Goal: Transaction & Acquisition: Book appointment/travel/reservation

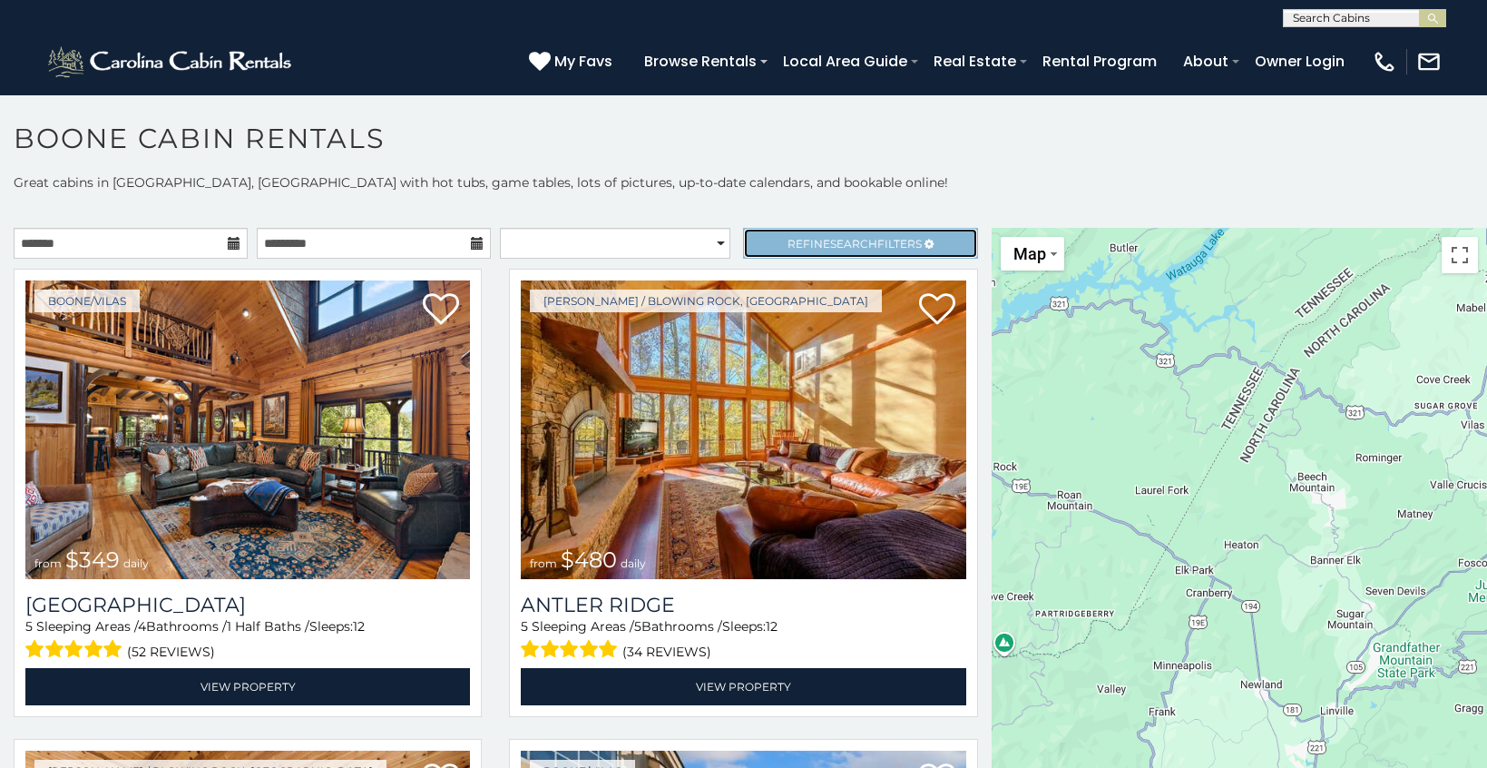
click at [837, 254] on link "Refine Search Filters" at bounding box center [860, 243] width 234 height 31
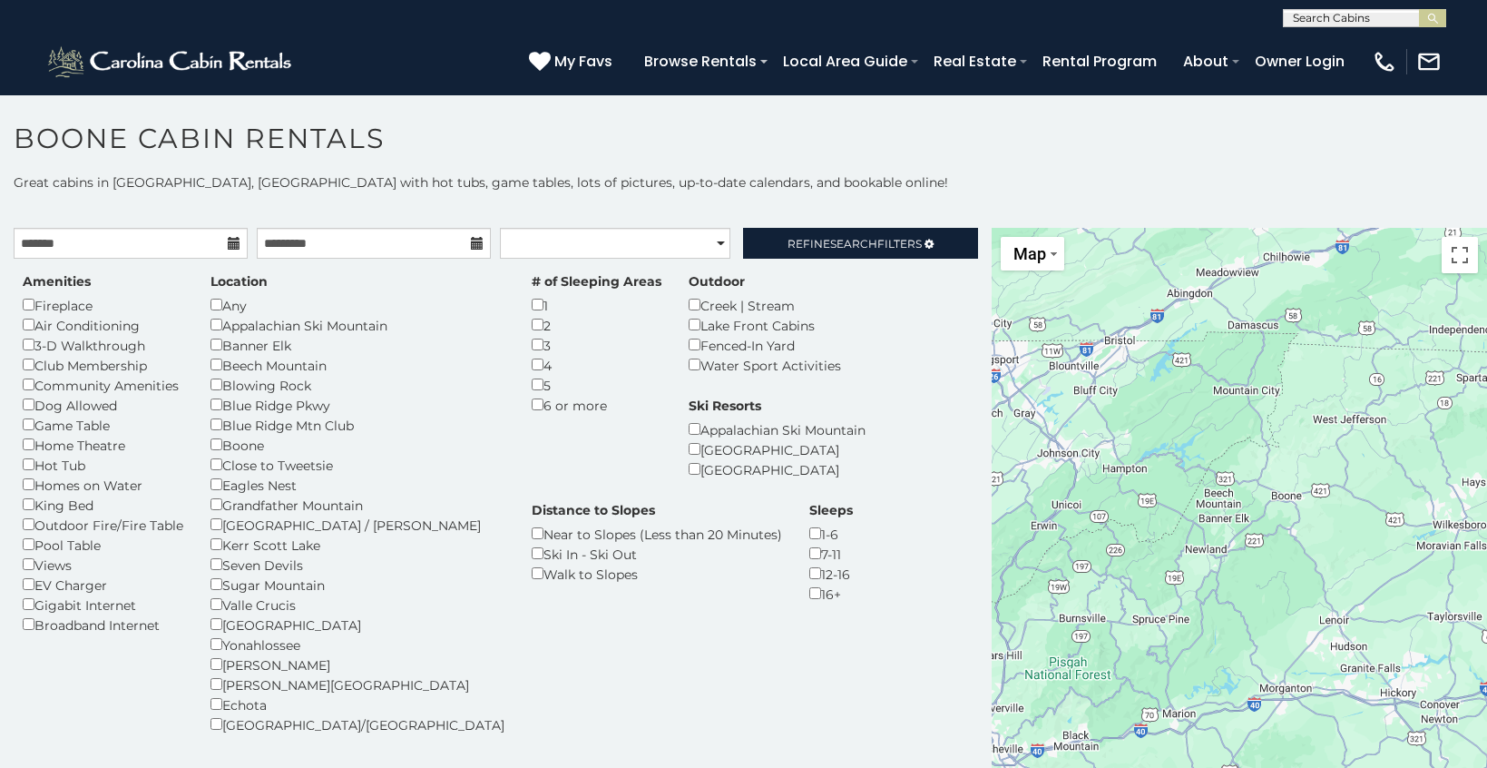
click at [221, 491] on div "Eagles Nest" at bounding box center [358, 485] width 294 height 20
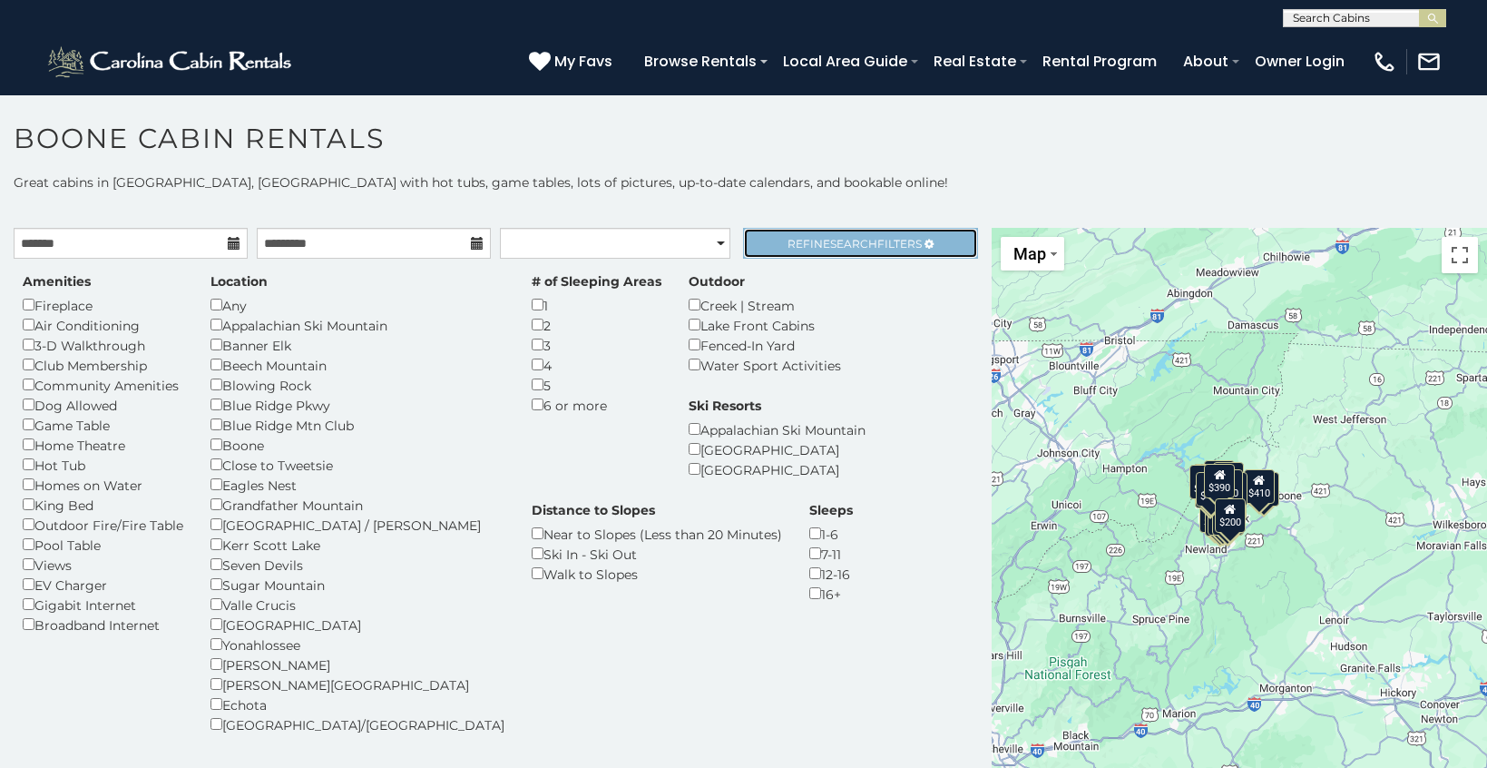
click at [876, 258] on link "Refine Search Filters" at bounding box center [860, 243] width 234 height 31
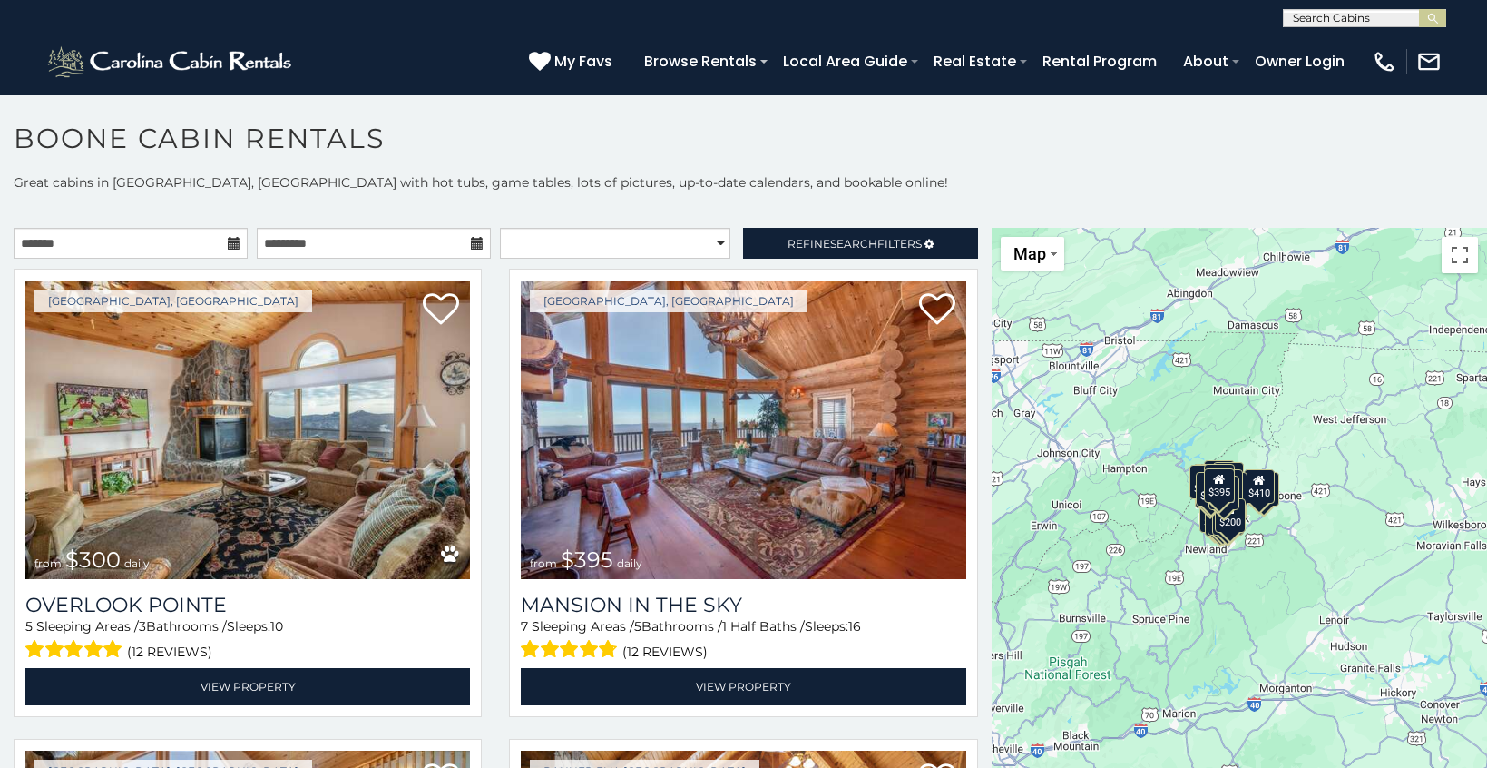
click at [228, 244] on icon at bounding box center [234, 243] width 13 height 13
click at [128, 238] on input "text" at bounding box center [131, 243] width 234 height 31
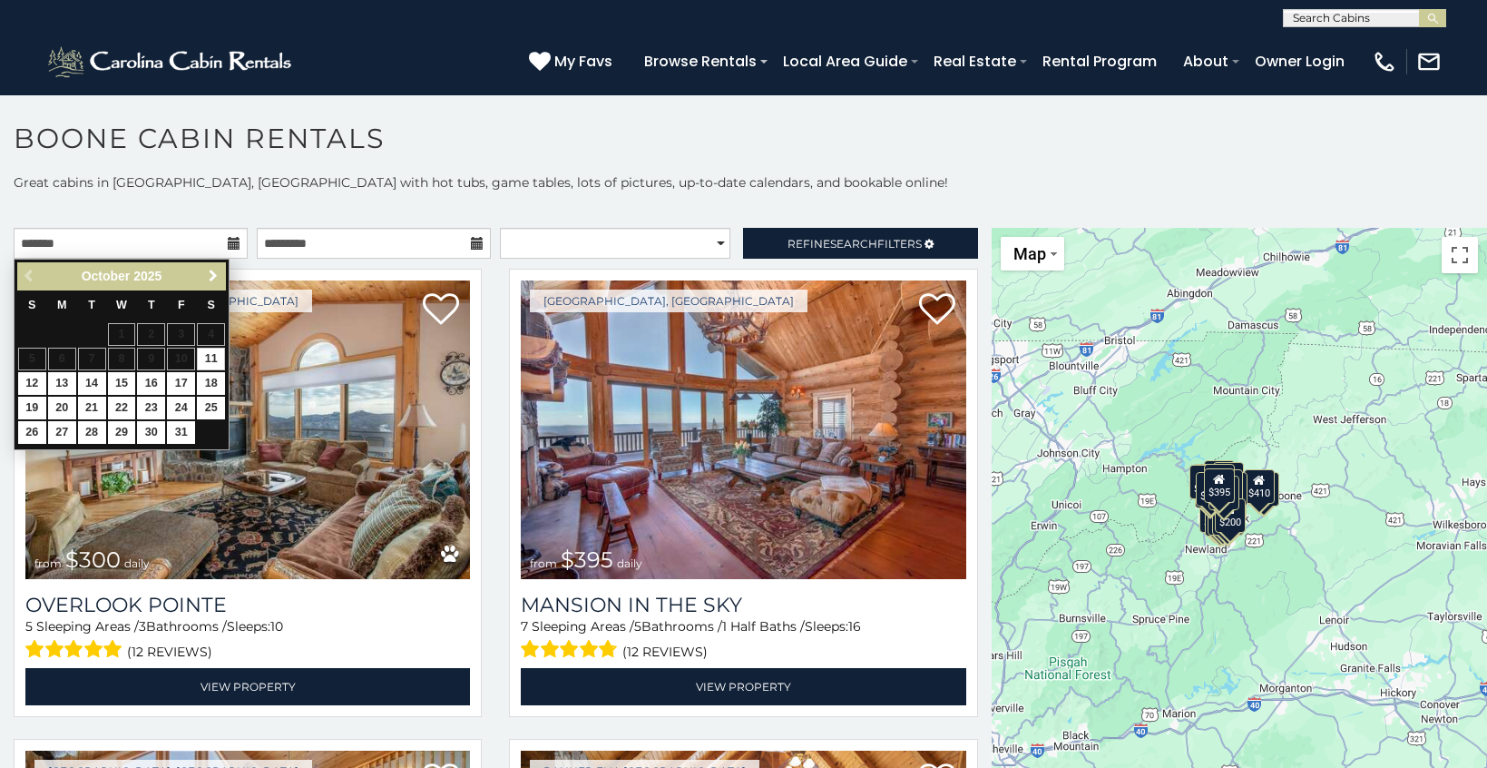
click at [217, 277] on span "Next" at bounding box center [213, 276] width 15 height 15
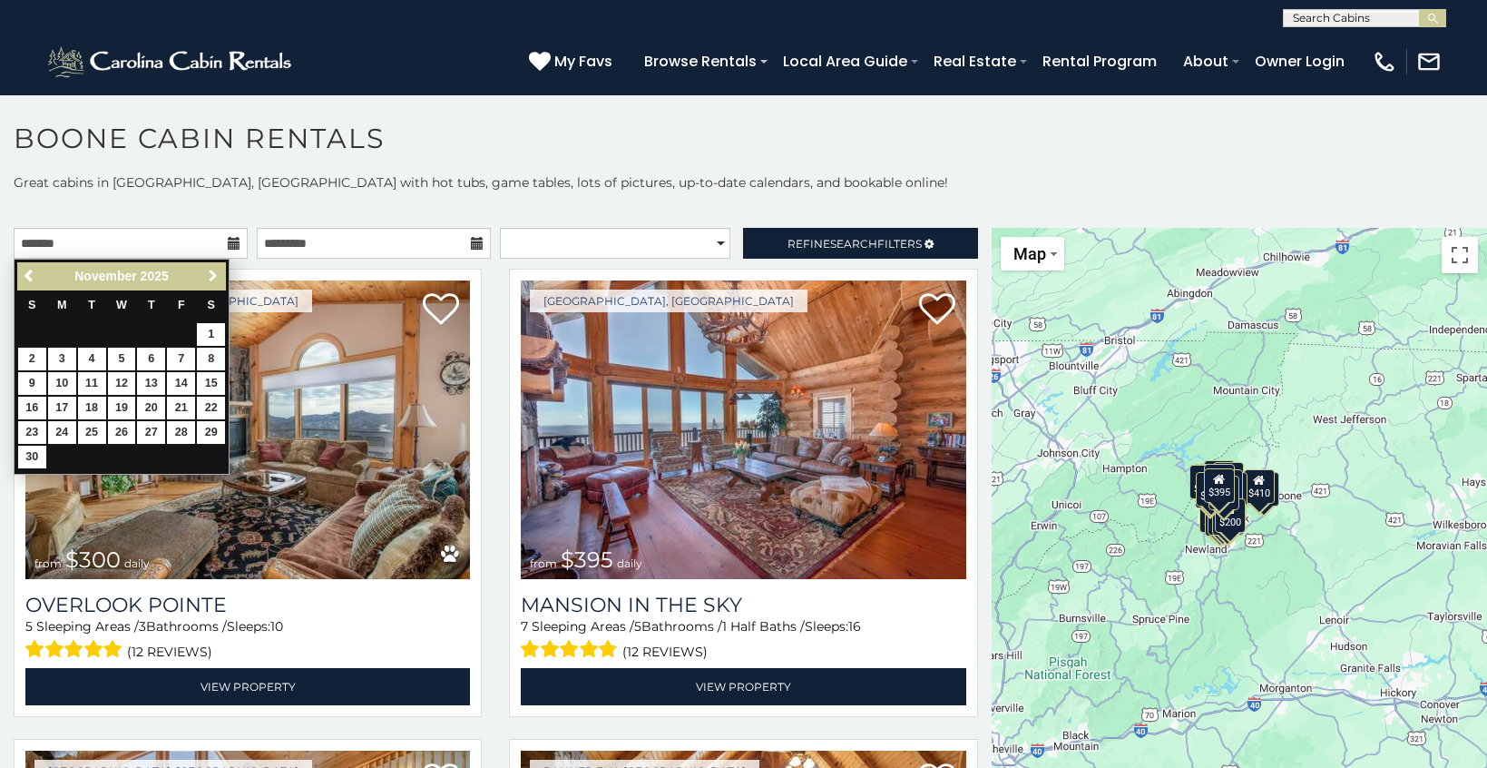
click at [217, 277] on span "Next" at bounding box center [213, 276] width 15 height 15
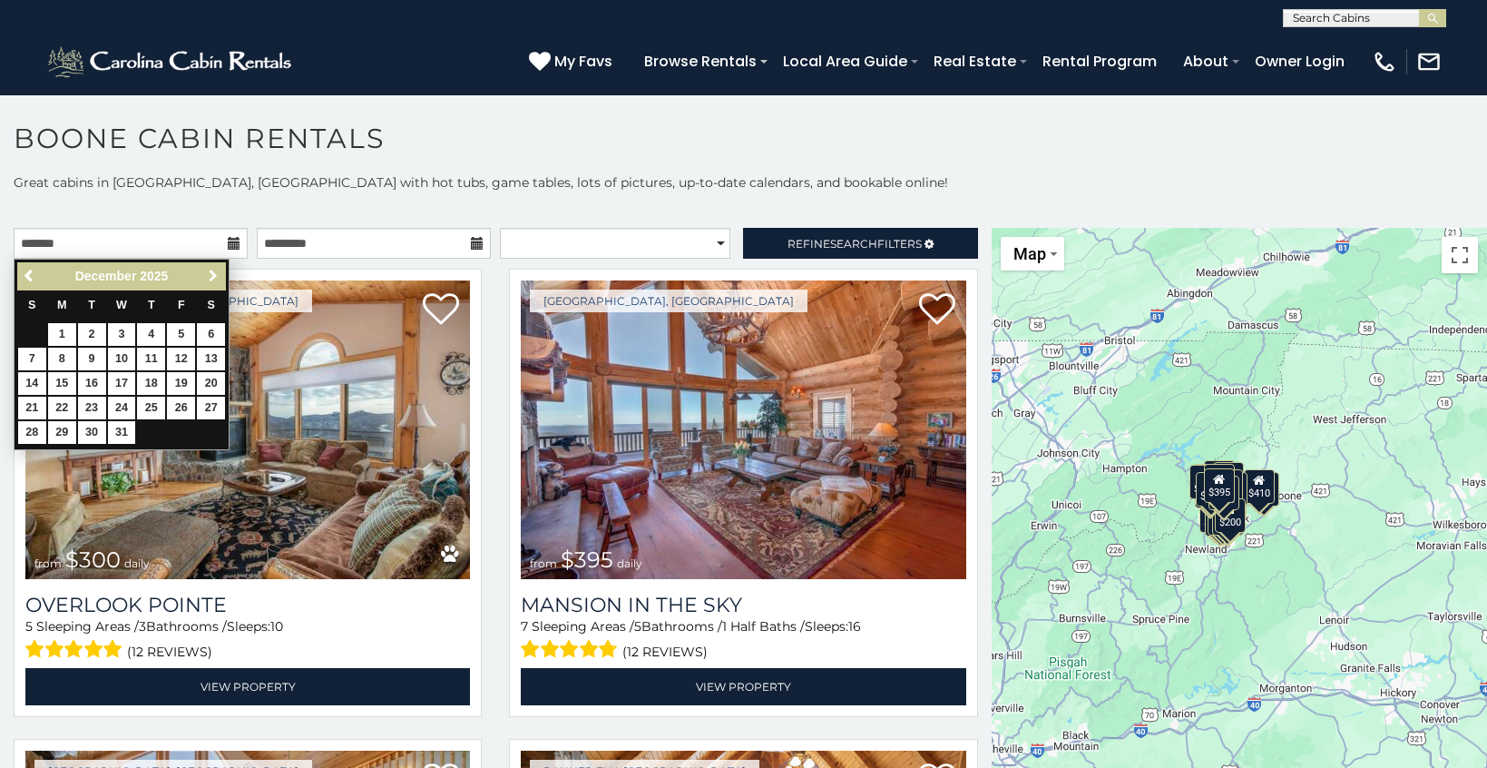
click at [219, 270] on span "Next" at bounding box center [213, 276] width 15 height 15
click at [186, 330] on link "2" at bounding box center [181, 334] width 28 height 23
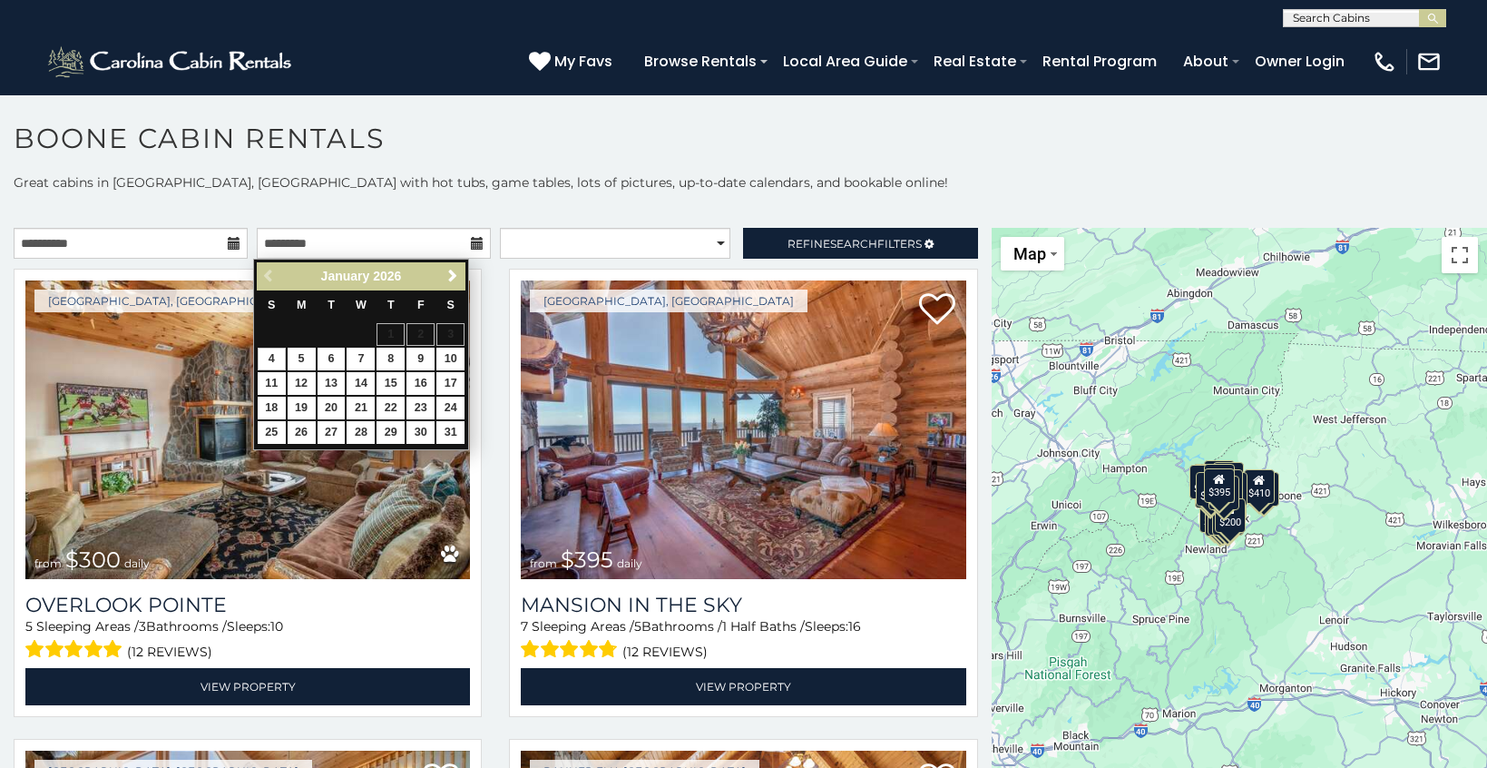
click at [271, 279] on div "Previous Next [DATE]" at bounding box center [361, 276] width 209 height 28
click at [236, 244] on icon at bounding box center [234, 243] width 13 height 13
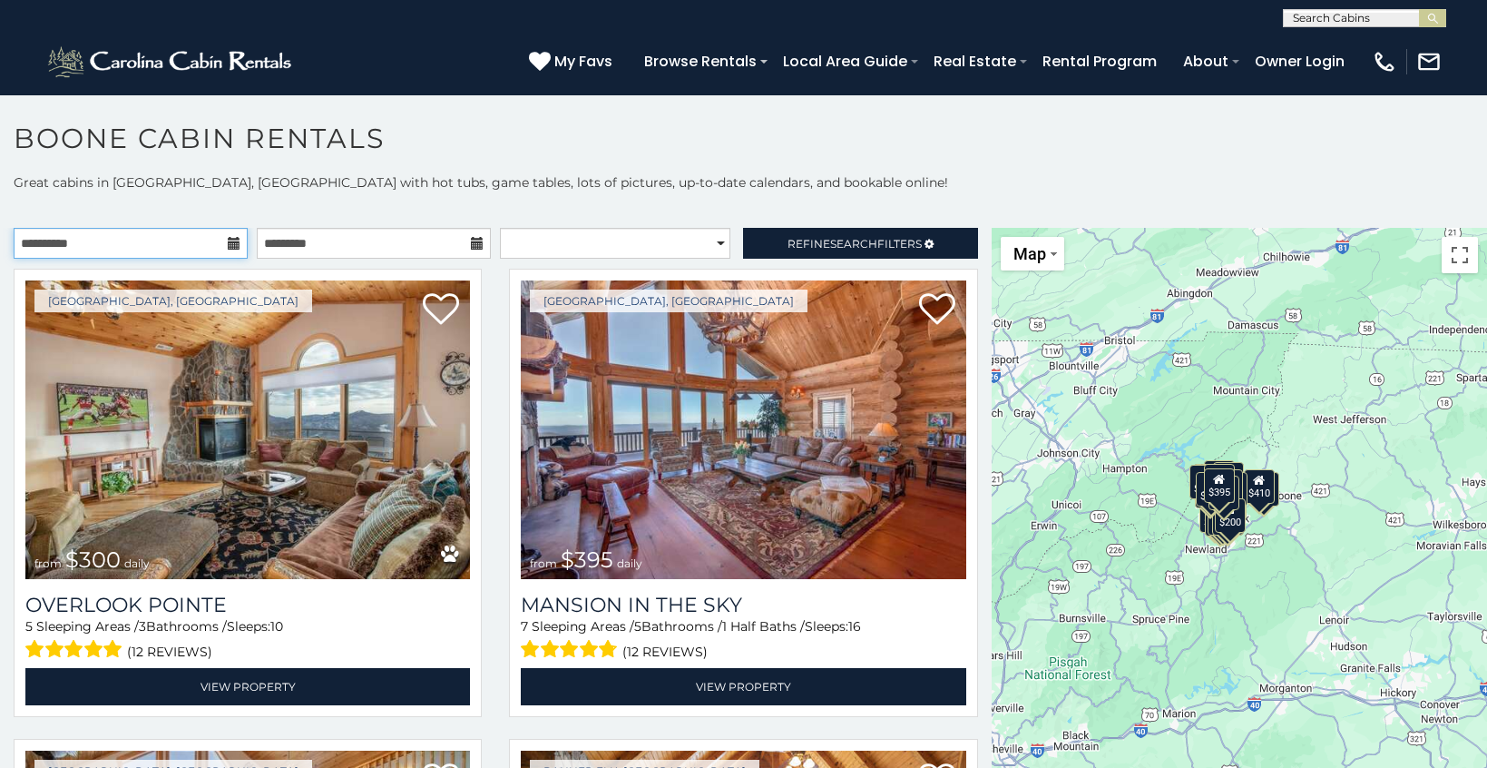
click at [234, 252] on input "**********" at bounding box center [131, 243] width 234 height 31
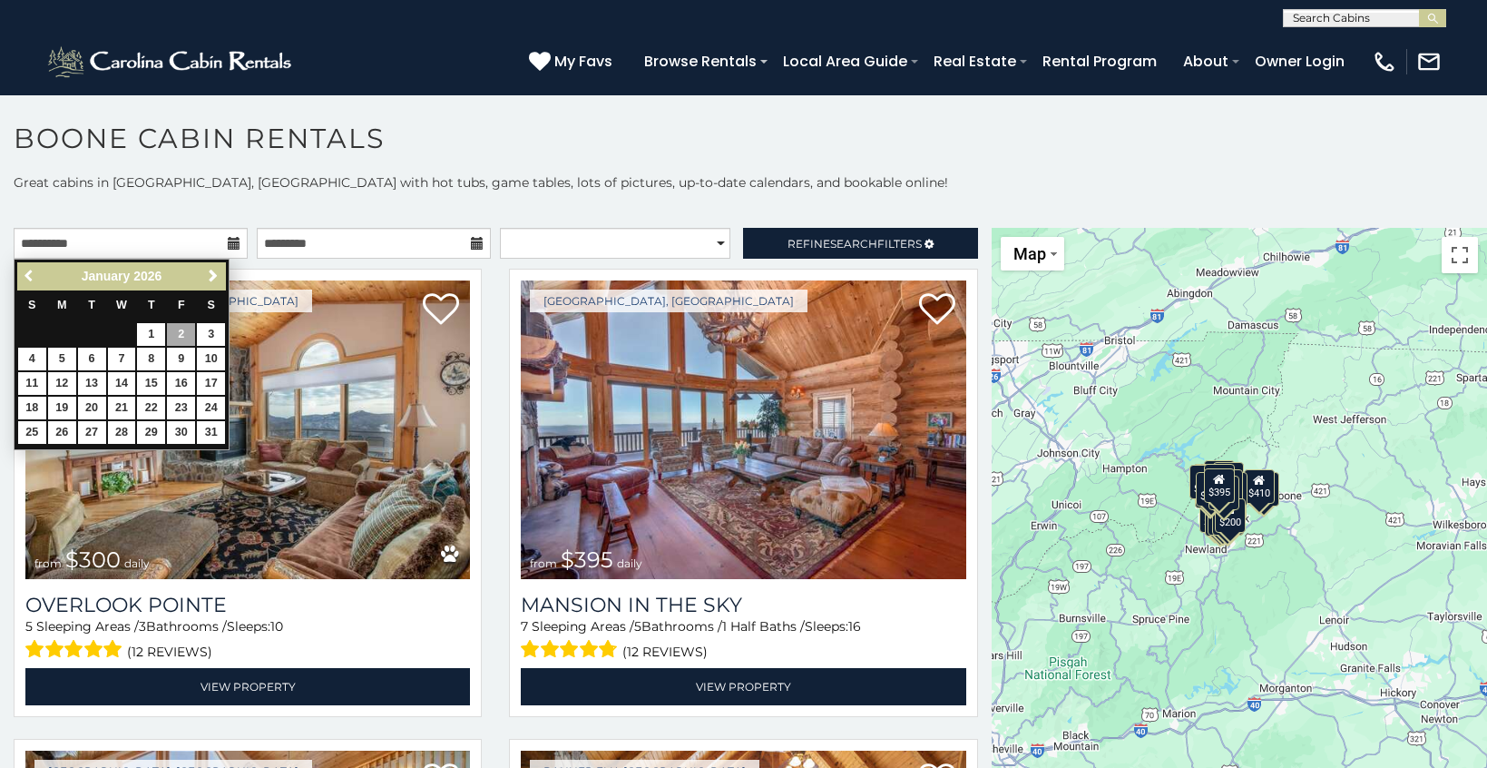
click at [28, 273] on span "Previous" at bounding box center [30, 276] width 15 height 15
click at [29, 433] on link "28" at bounding box center [32, 432] width 28 height 23
type input "**********"
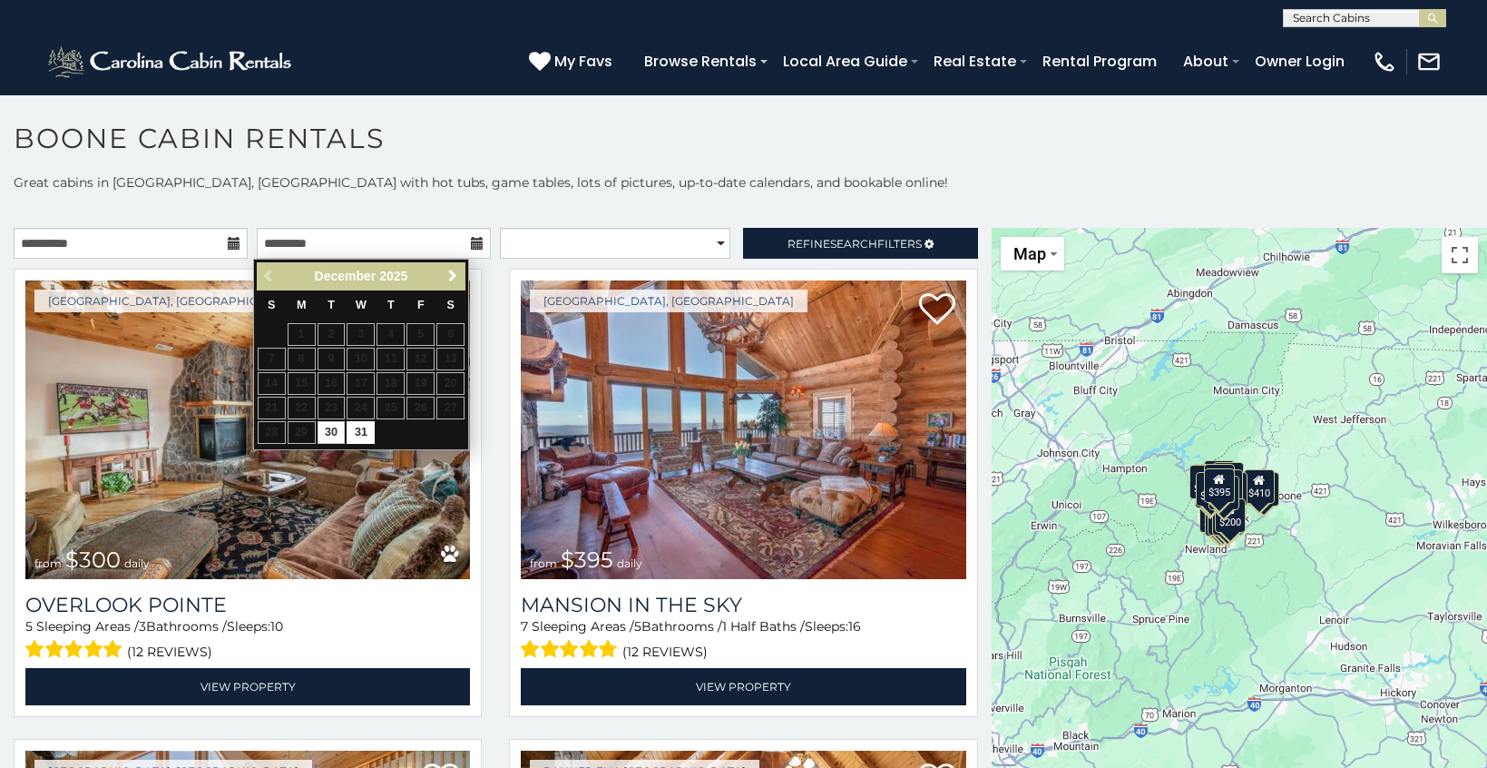
click at [456, 273] on span "Next" at bounding box center [453, 276] width 15 height 15
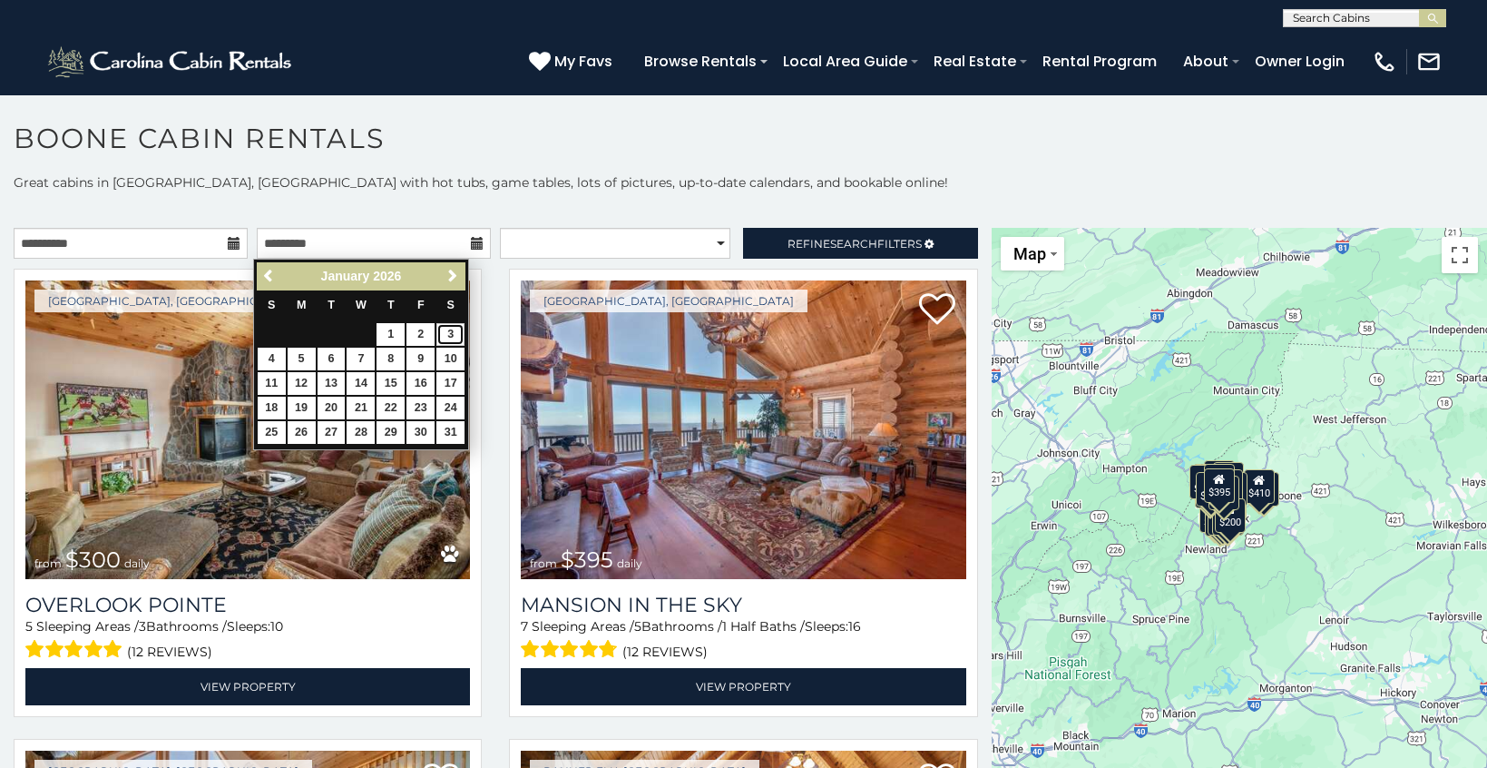
click at [447, 329] on link "3" at bounding box center [450, 334] width 28 height 23
type input "**********"
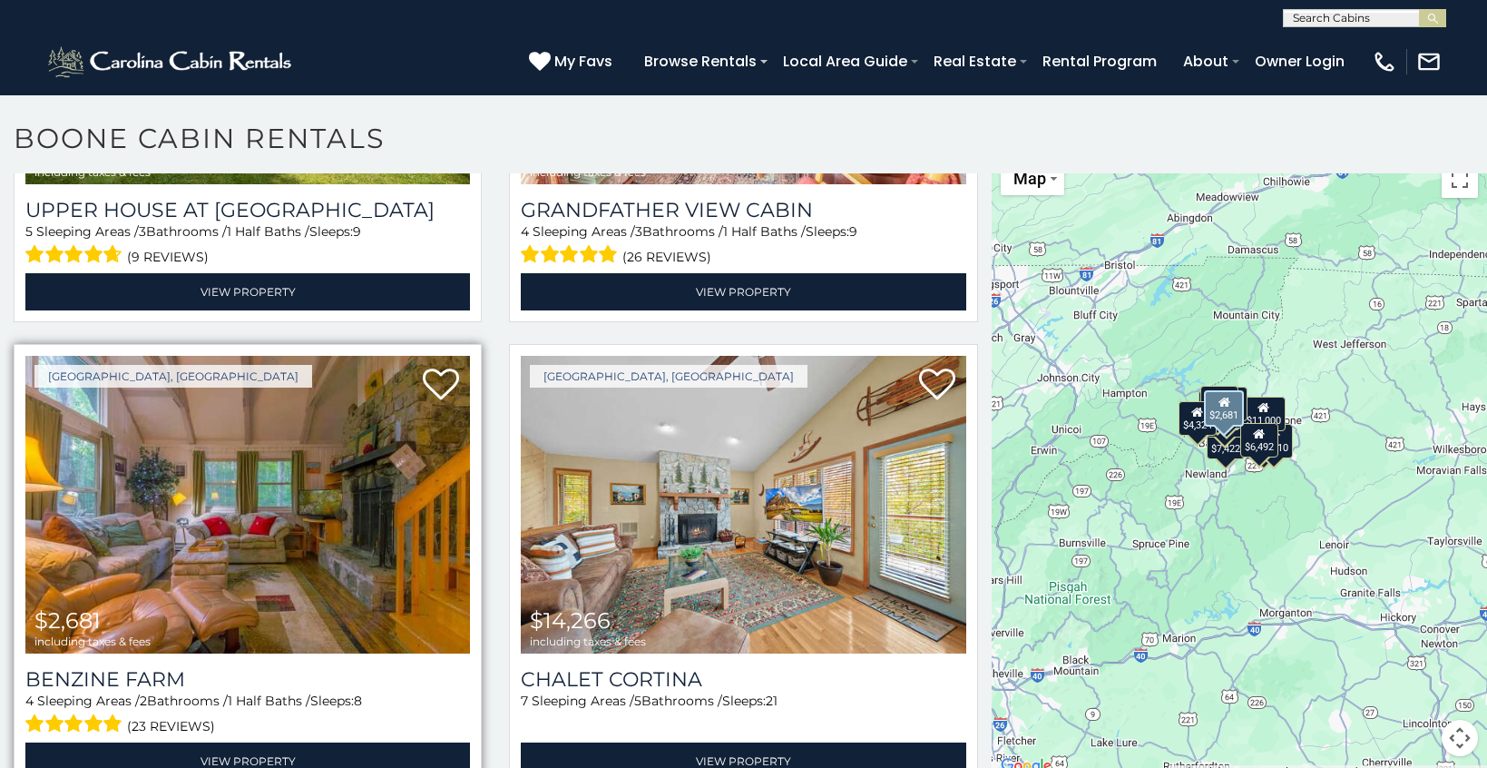
scroll to position [10, 0]
